Goal: Information Seeking & Learning: Find specific fact

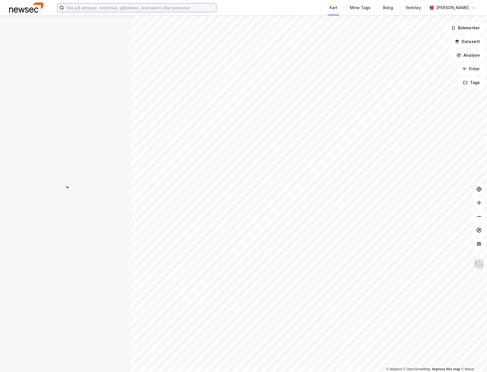
click at [142, 9] on input at bounding box center [140, 7] width 152 height 9
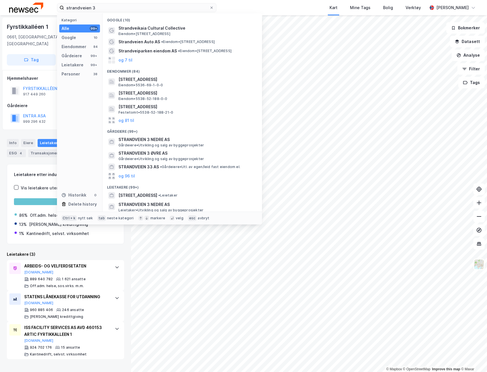
click at [132, 120] on button "og 81 til" at bounding box center [126, 120] width 16 height 7
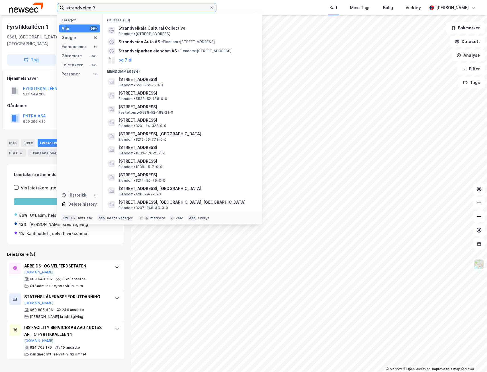
drag, startPoint x: 99, startPoint y: 7, endPoint x: 40, endPoint y: 6, distance: 58.7
click at [40, 6] on div "strandveien 3 Kategori Alle 99+ Google 10 Eiendommer 84 Gårdeiere 99+ Leietaker…" at bounding box center [243, 7] width 487 height 15
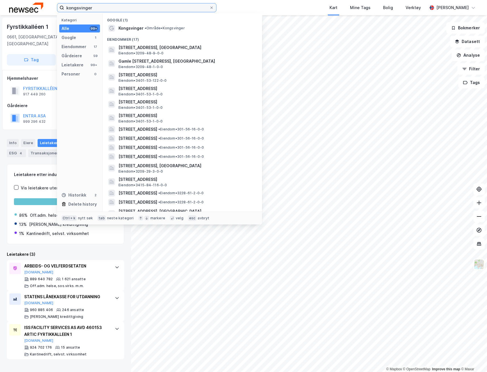
type input "kongsvinger"
click at [145, 28] on span "•" at bounding box center [146, 28] width 2 height 4
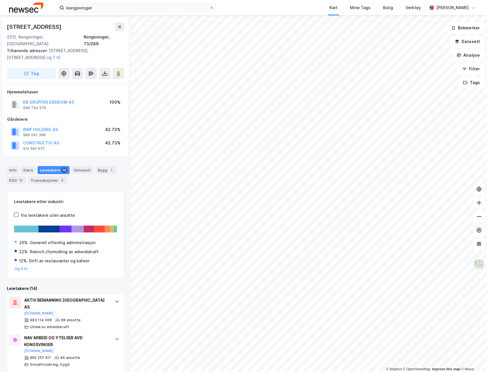
click at [0, 0] on button "og 7 til" at bounding box center [0, 0] width 0 height 0
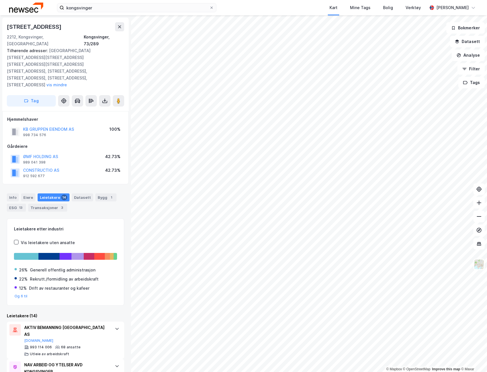
click at [31, 372] on button "[DOMAIN_NAME]" at bounding box center [38, 378] width 29 height 5
